Goal: Information Seeking & Learning: Learn about a topic

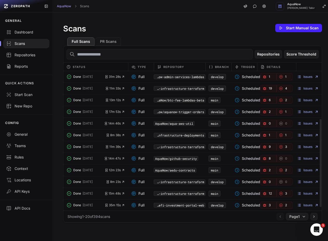
scroll to position [90, 0]
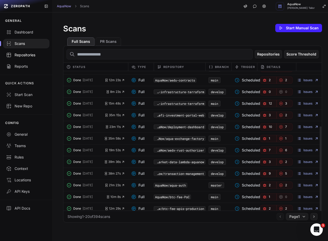
click at [27, 58] on link "Repositories" at bounding box center [26, 54] width 52 height 11
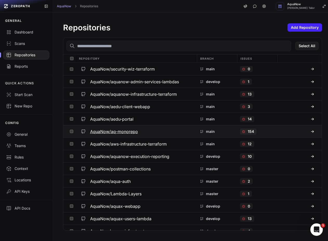
click at [242, 131] on div "154" at bounding box center [248, 131] width 17 height 6
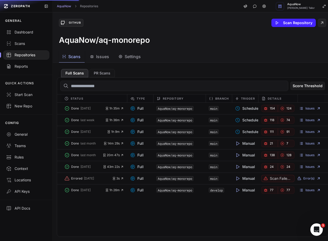
click at [97, 58] on span "Issues" at bounding box center [102, 56] width 13 height 6
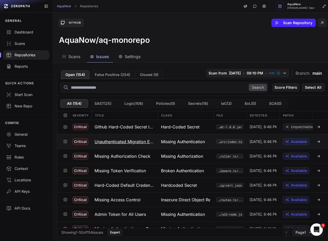
click at [102, 140] on h3 "Unauthenticated Migration Endpoints" at bounding box center [124, 142] width 60 height 6
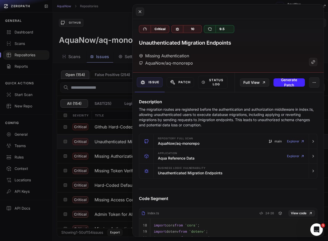
drag, startPoint x: 168, startPoint y: 105, endPoint x: 153, endPoint y: 106, distance: 14.6
click at [168, 105] on h4 "Description" at bounding box center [228, 102] width 178 height 6
